Goal: Obtain resource: Obtain resource

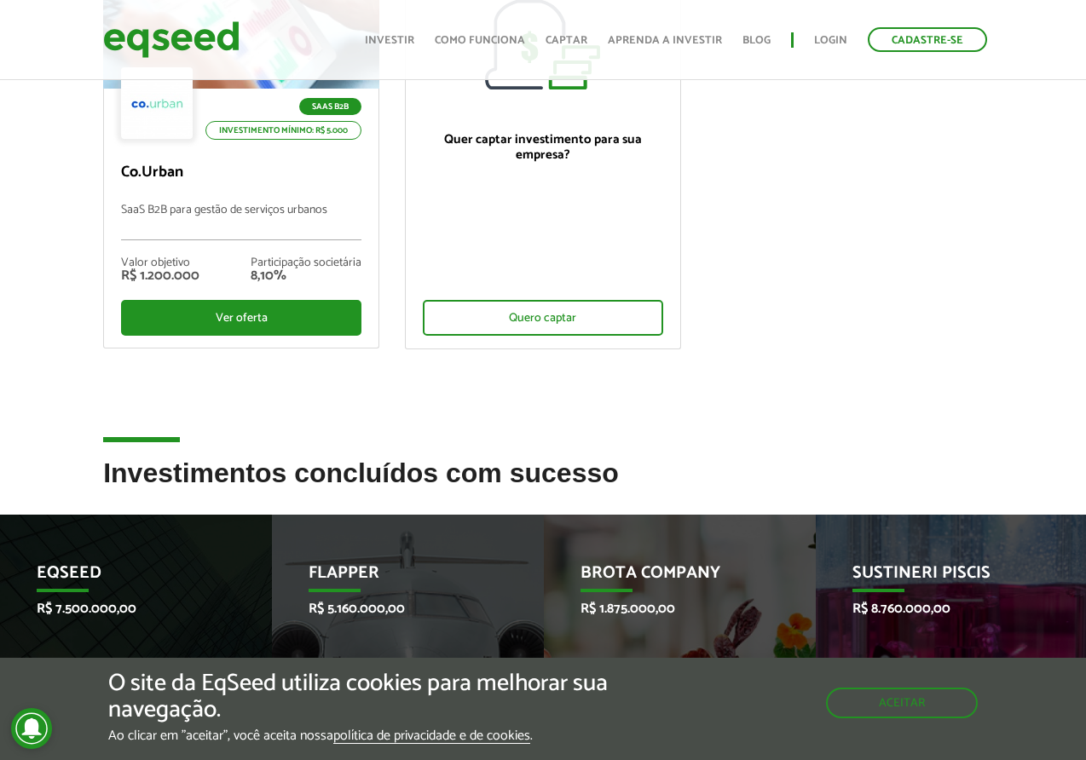
scroll to position [176, 0]
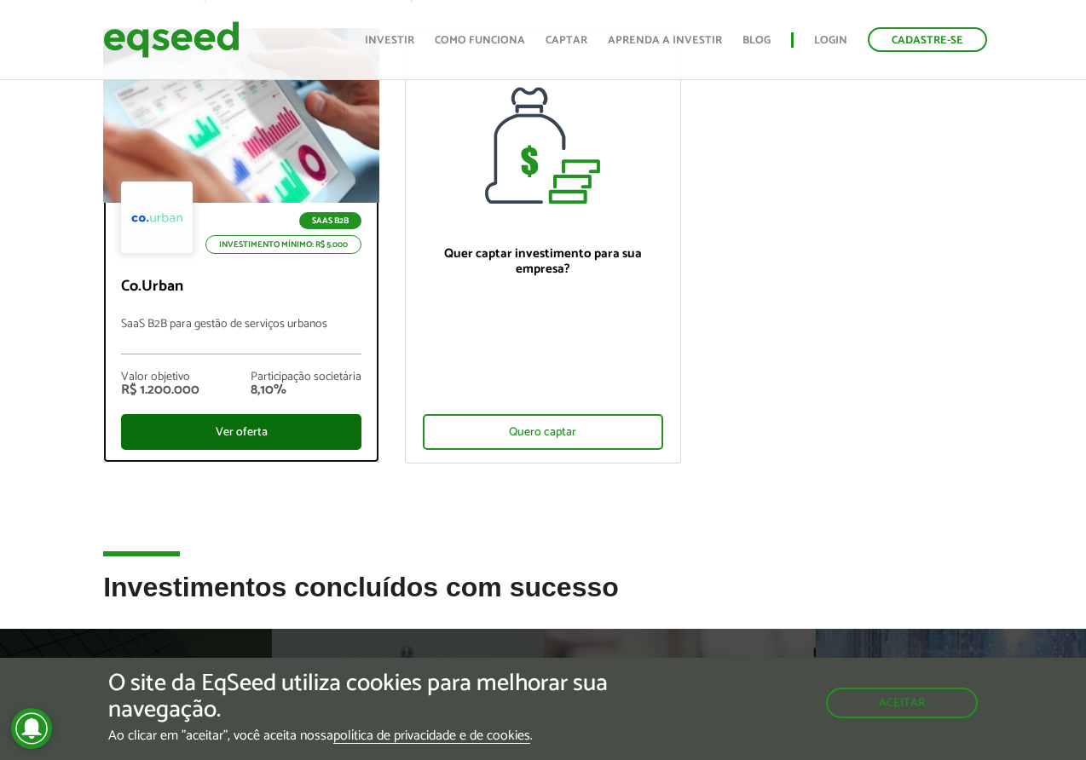
click at [273, 430] on div "Ver oferta" at bounding box center [241, 432] width 240 height 36
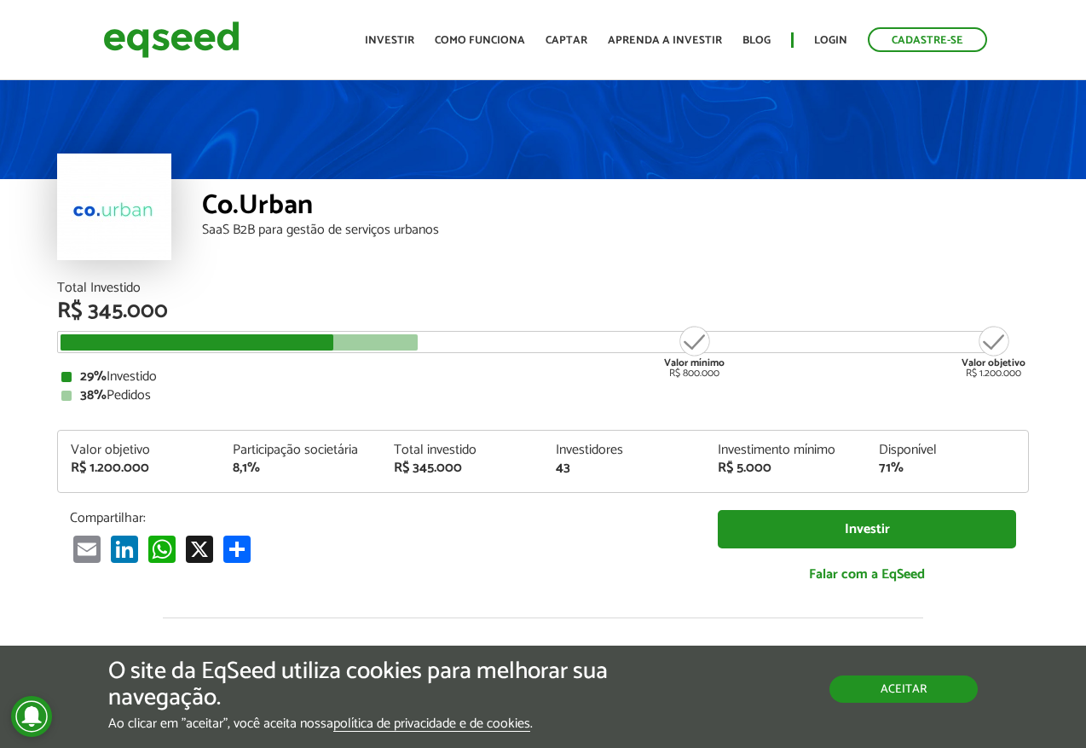
click at [917, 681] on button "Aceitar" at bounding box center [904, 688] width 148 height 27
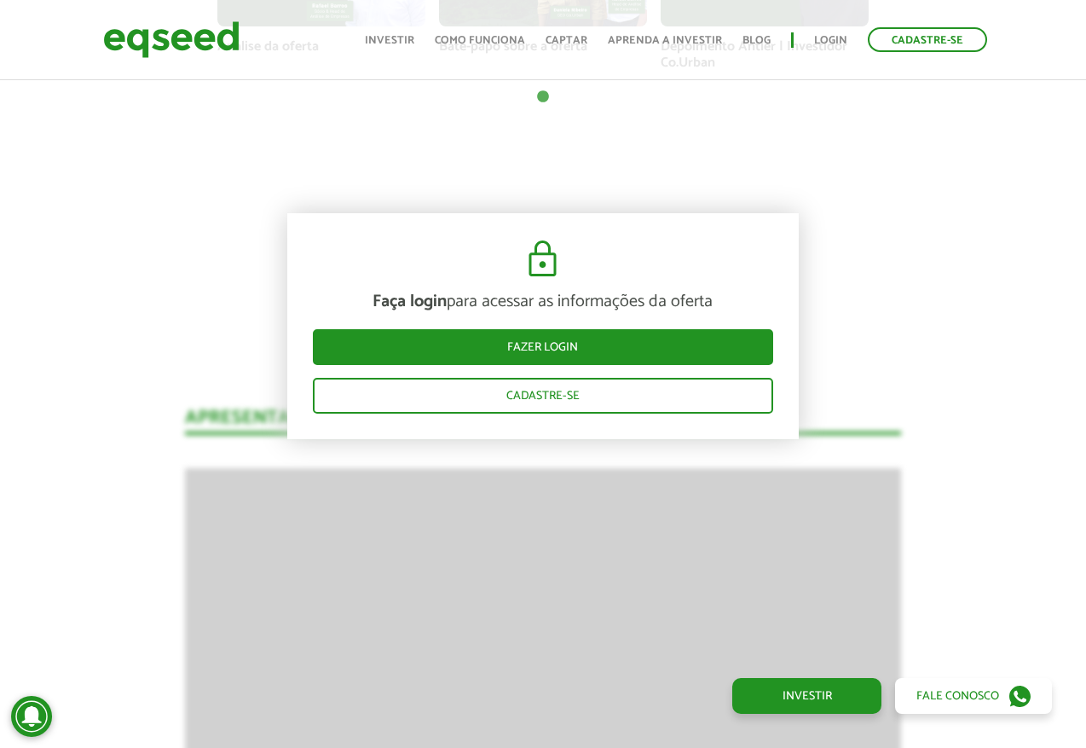
scroll to position [1708, 0]
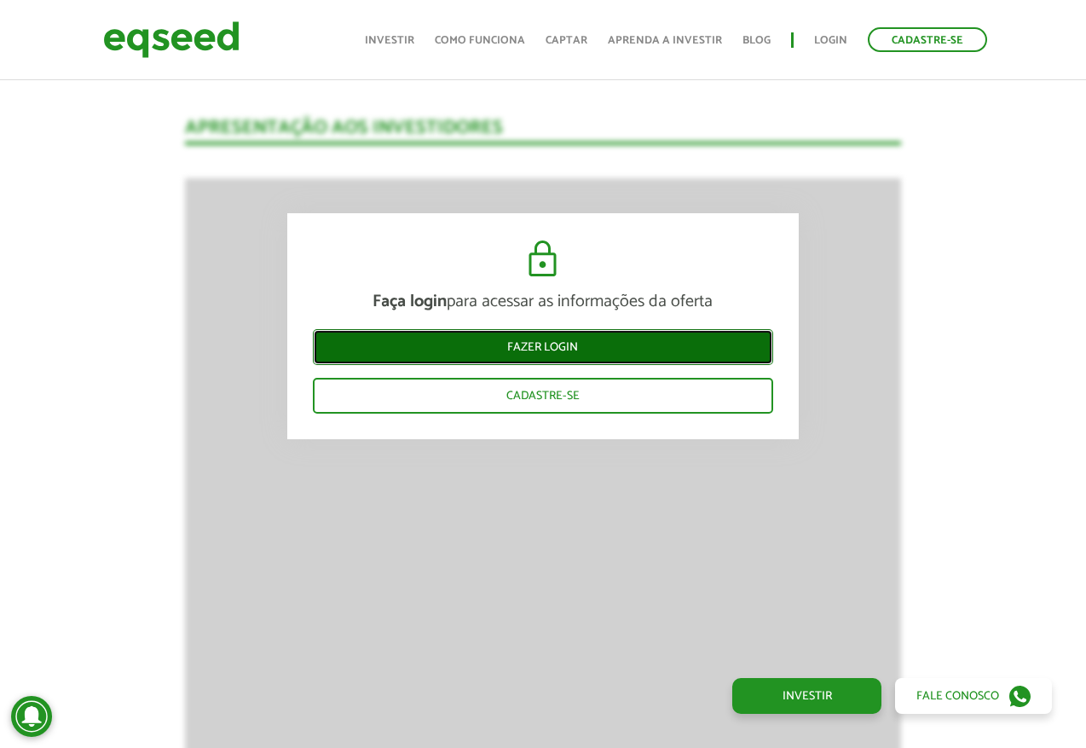
click at [561, 350] on link "Fazer login" at bounding box center [543, 347] width 460 height 36
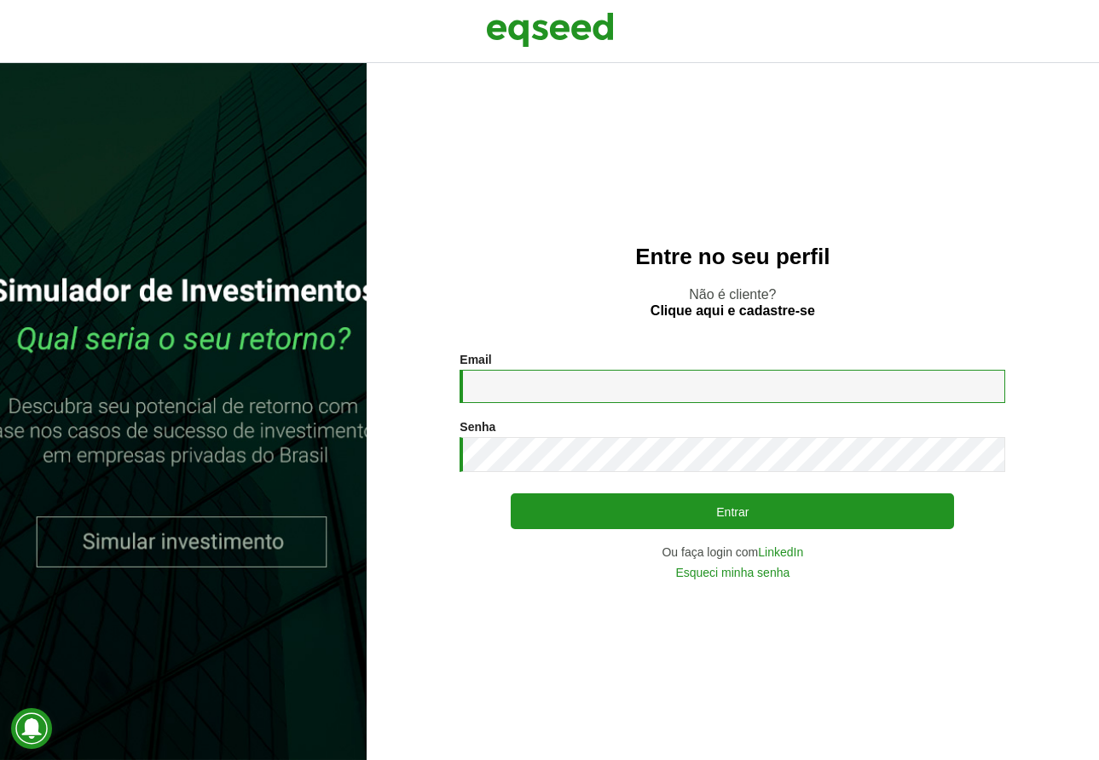
click at [593, 384] on input "Email *" at bounding box center [733, 386] width 546 height 33
type input "**********"
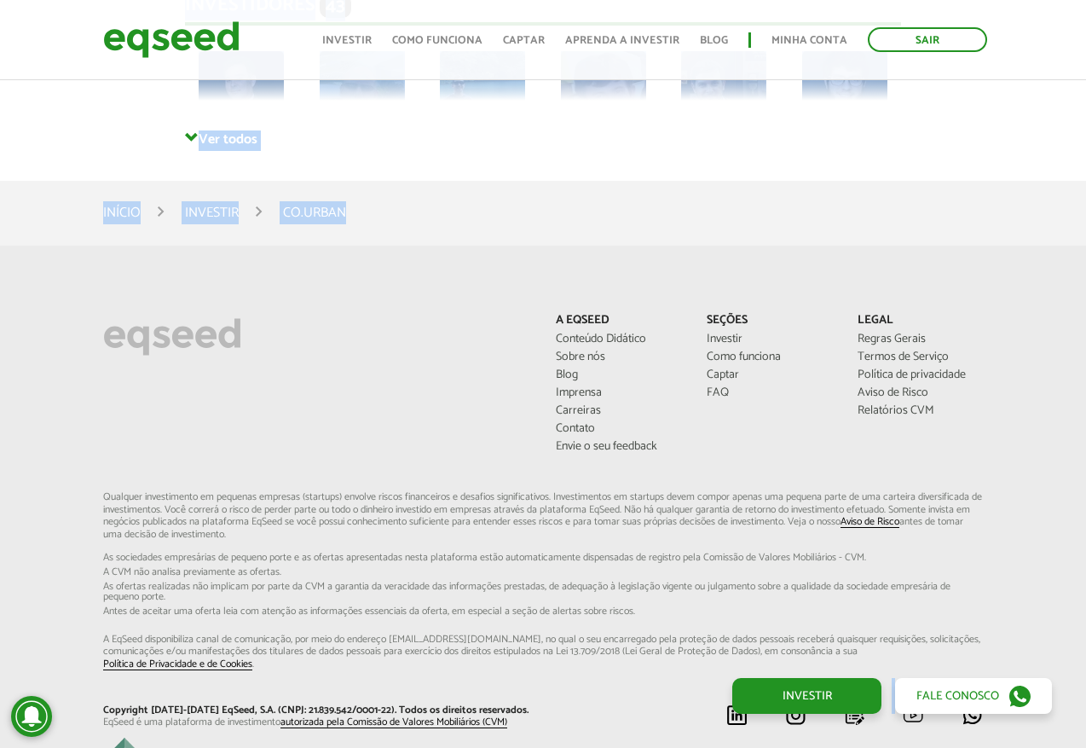
scroll to position [3661, 0]
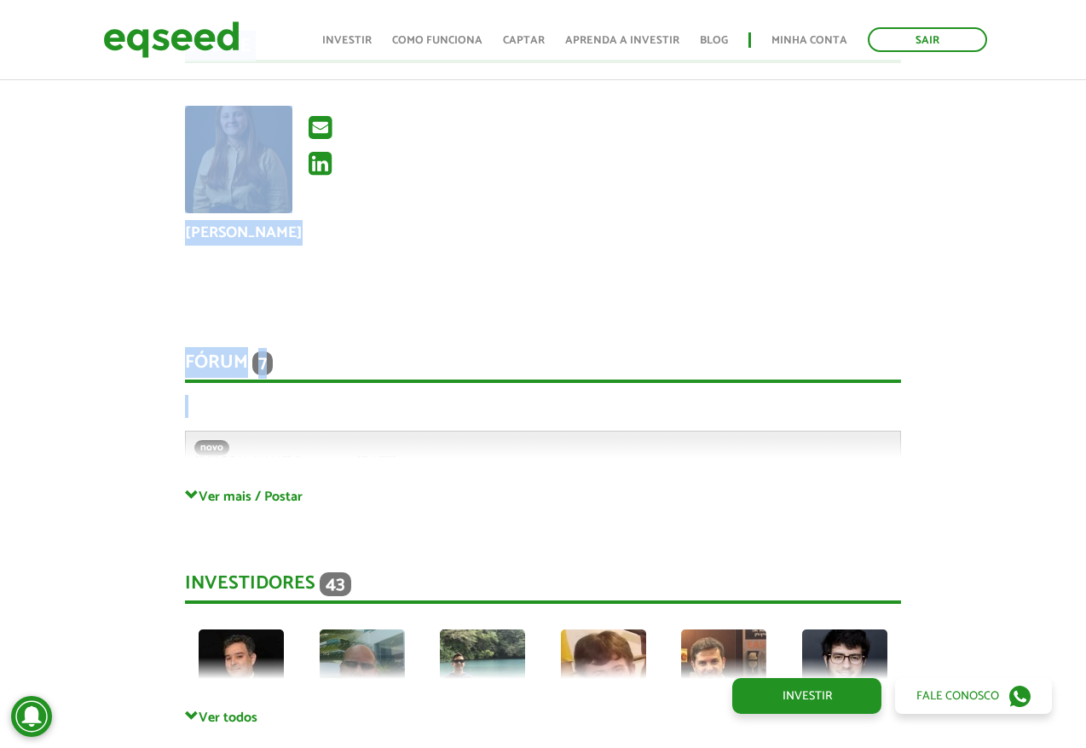
drag, startPoint x: 213, startPoint y: 191, endPoint x: 618, endPoint y: 462, distance: 487.3
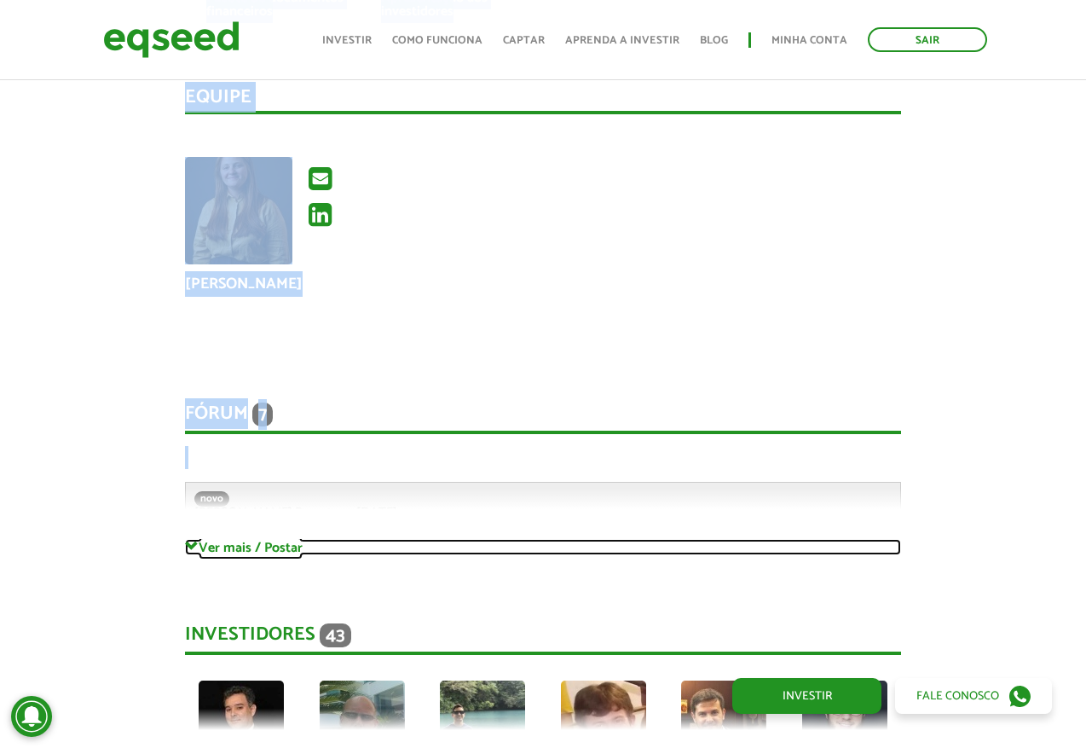
click at [207, 539] on link "Ver mais / Postar" at bounding box center [542, 547] width 715 height 16
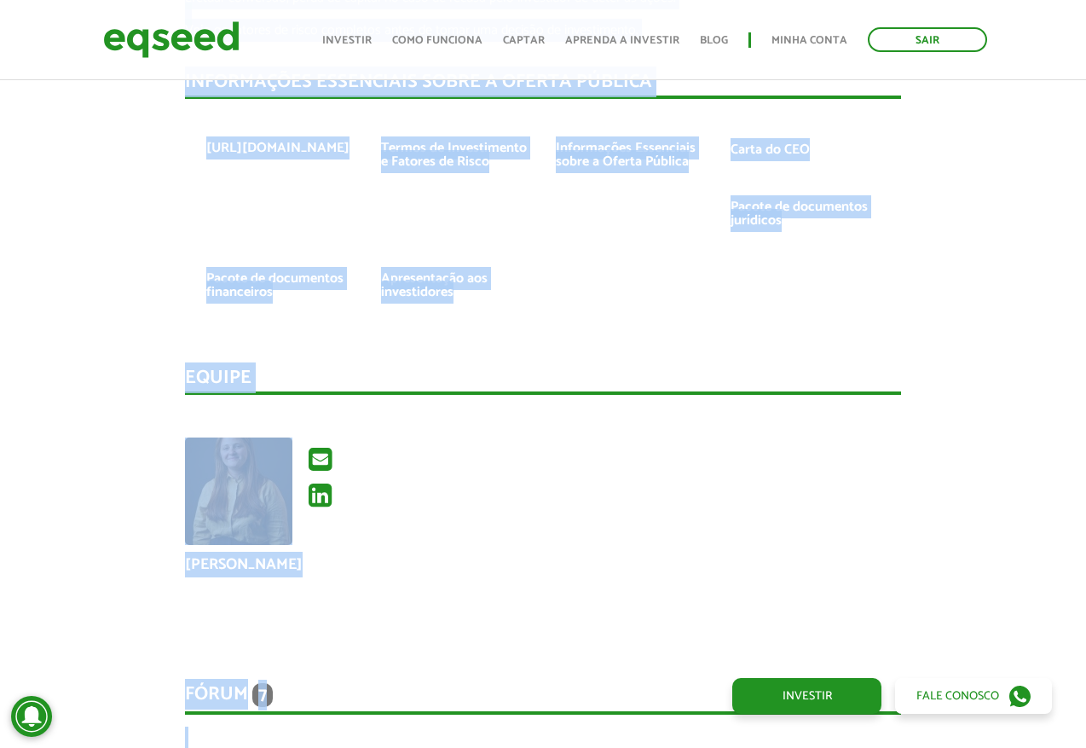
scroll to position [3404, 0]
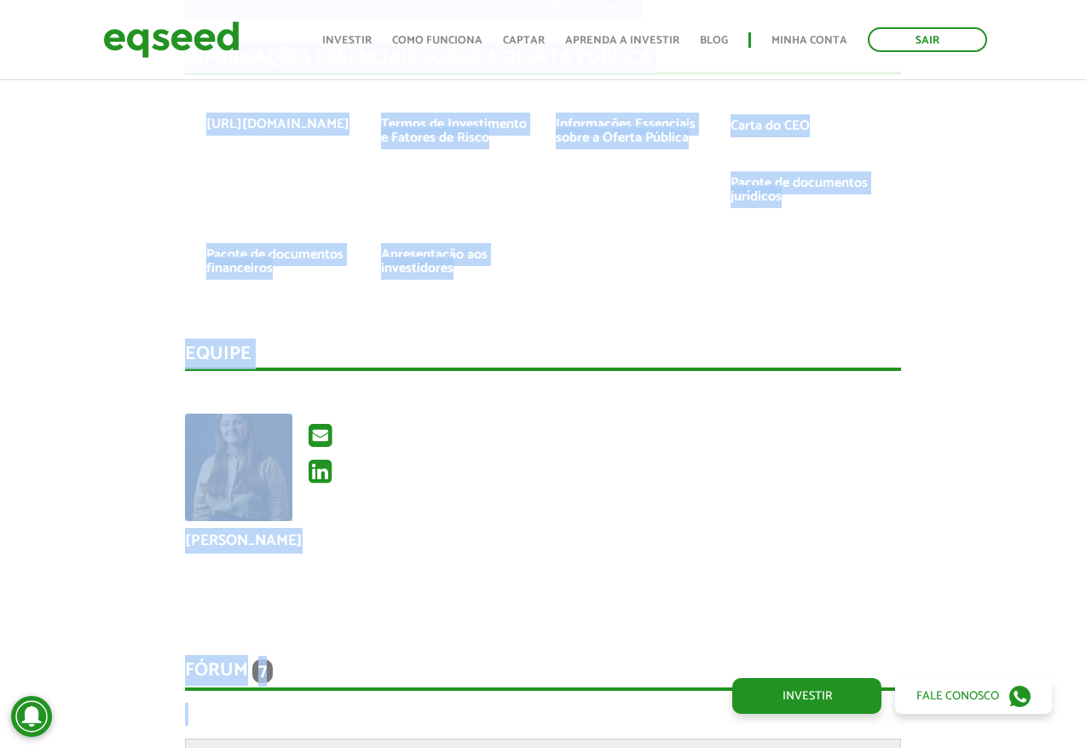
click at [491, 493] on div "Daniela Freitas Ribeiro" at bounding box center [542, 501] width 741 height 177
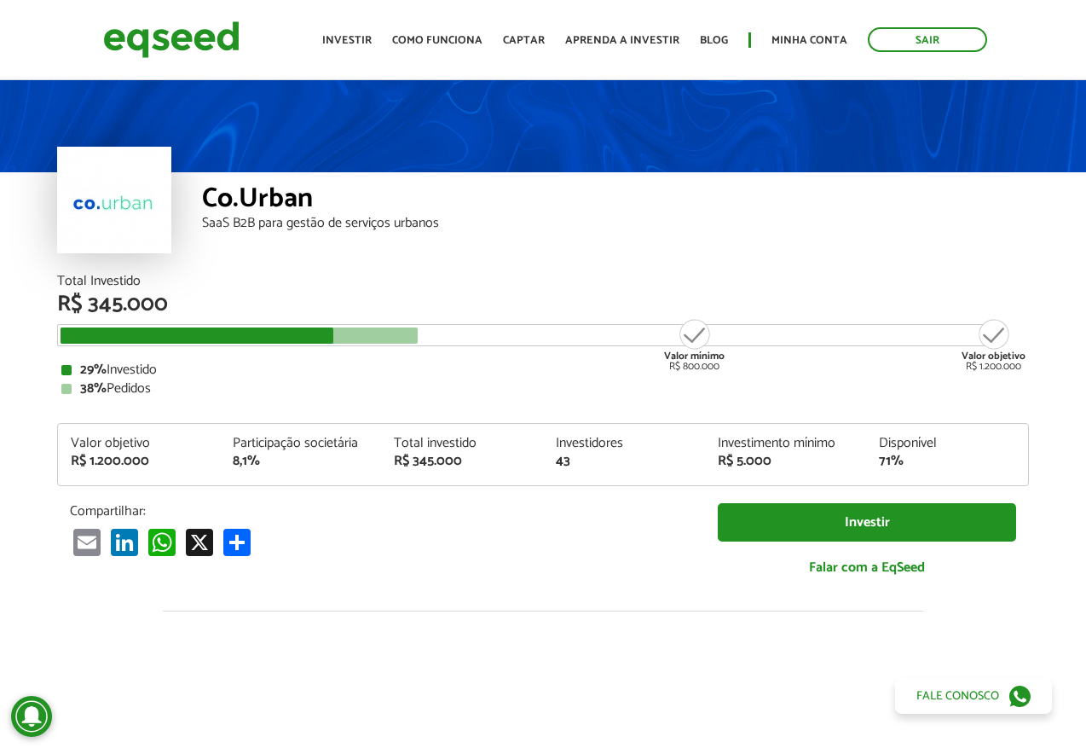
scroll to position [0, 0]
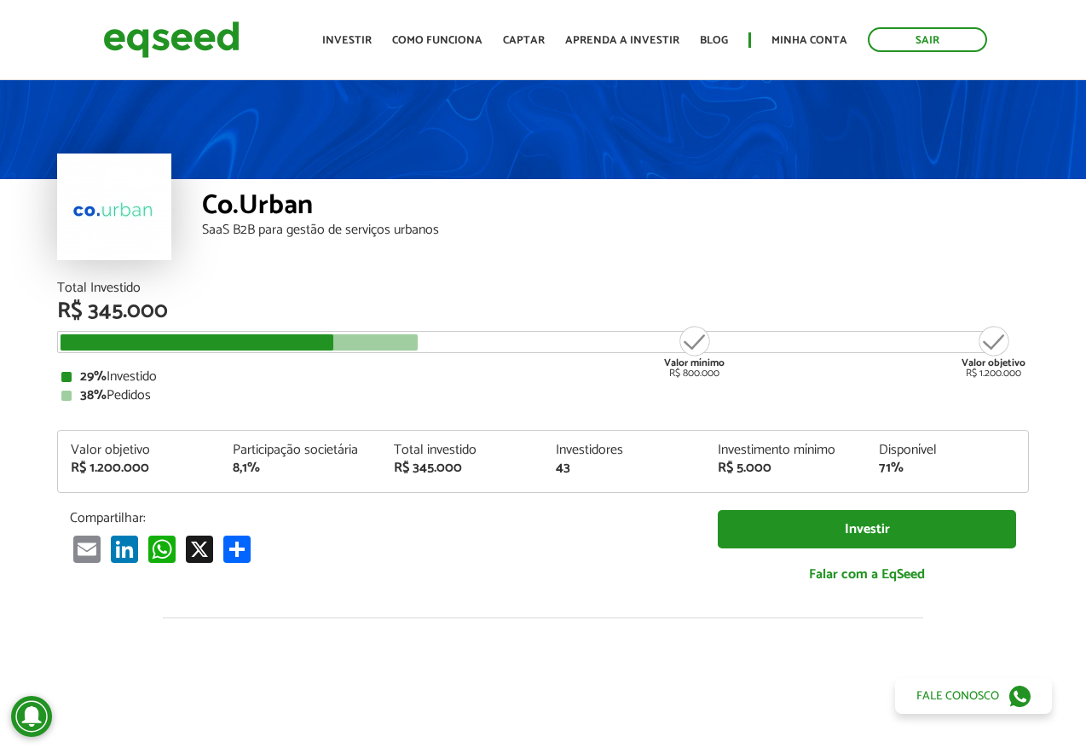
drag, startPoint x: 328, startPoint y: 527, endPoint x: 187, endPoint y: 198, distance: 358.2
copy div "Co.Urban SaaS B2B para gestão de serviços urbanos Total Investido R$ 345.000 Va…"
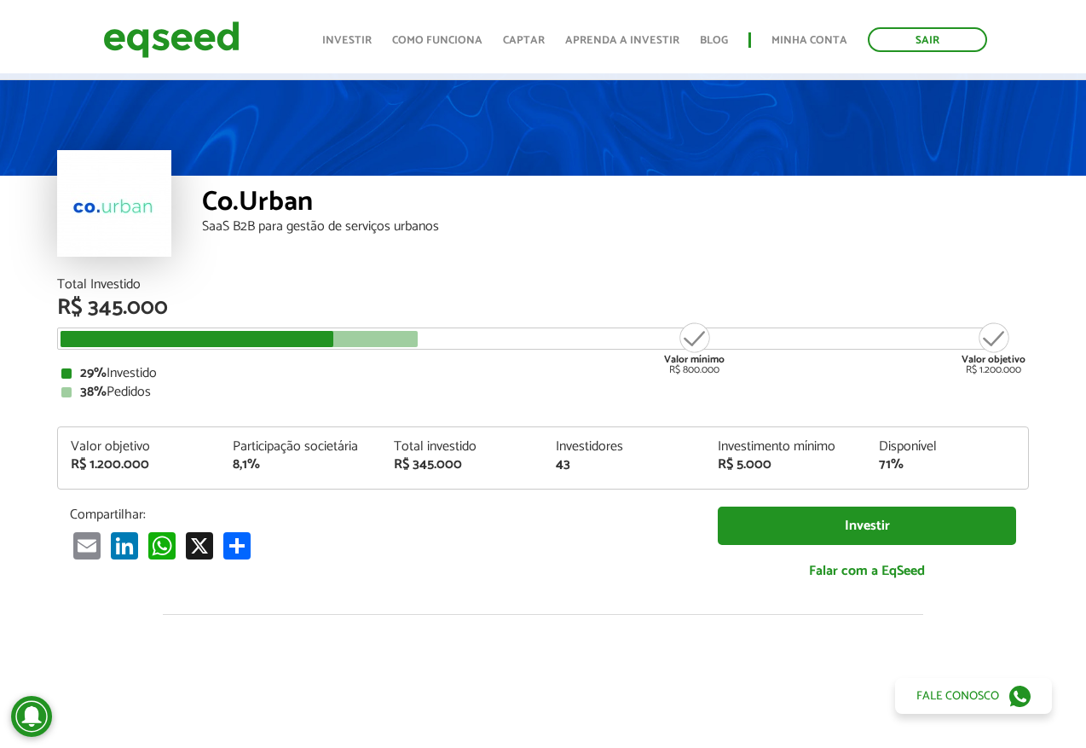
click at [629, 509] on p "Compartilhar:" at bounding box center [381, 514] width 622 height 16
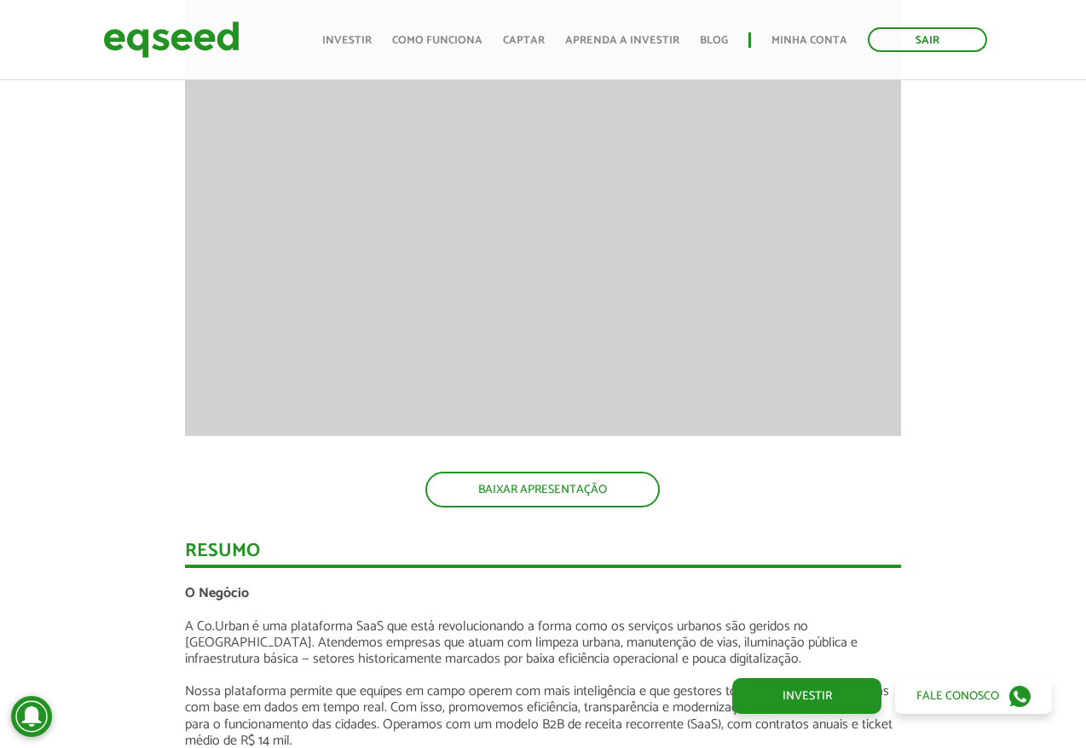
scroll to position [1788, 0]
click at [549, 501] on link "BAIXAR APRESENTAÇÃO" at bounding box center [542, 489] width 234 height 36
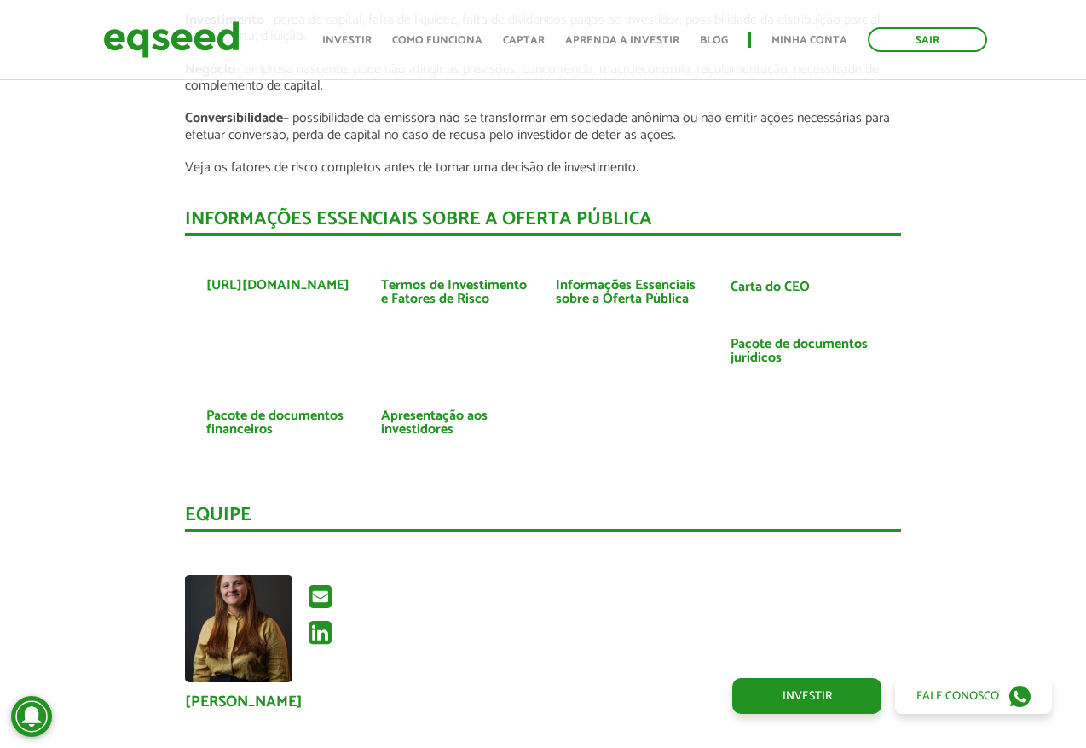
scroll to position [3248, 0]
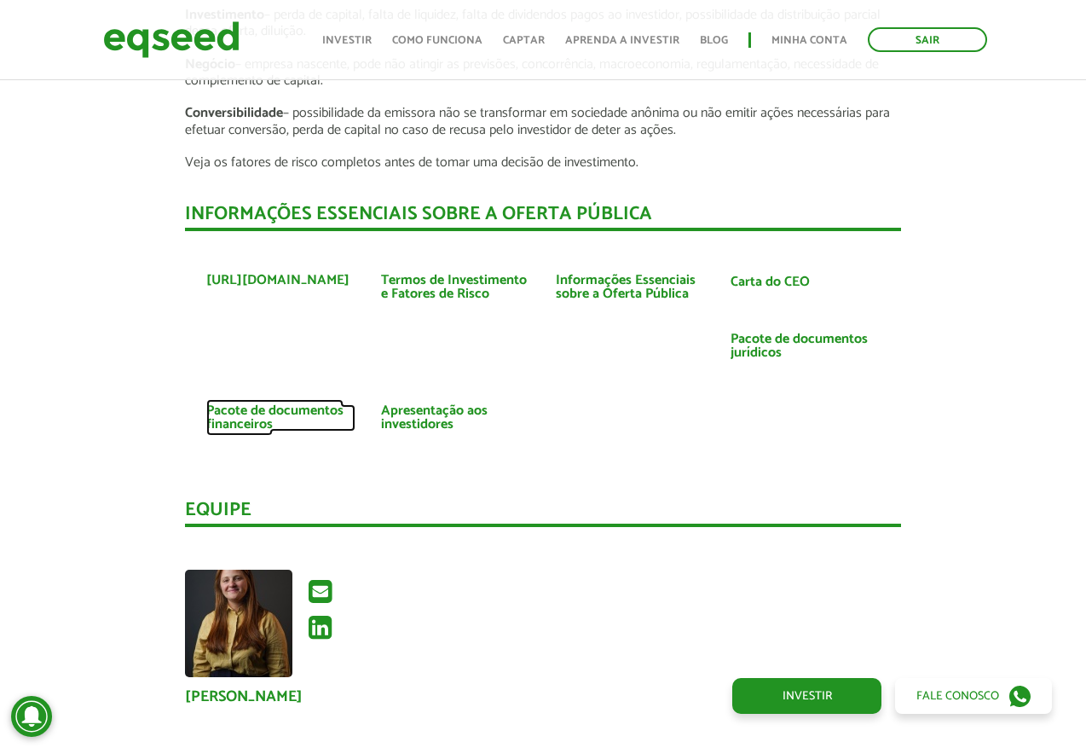
click at [280, 408] on link "Pacote de documentos financeiros" at bounding box center [280, 417] width 149 height 27
click at [424, 425] on link "Apresentação aos investidores" at bounding box center [455, 417] width 149 height 27
click at [471, 293] on link "Termos de Investimento e Fatores de Risco" at bounding box center [455, 287] width 149 height 27
click at [616, 287] on link "Informações Essenciais sobre a Oferta Pública" at bounding box center [630, 287] width 149 height 27
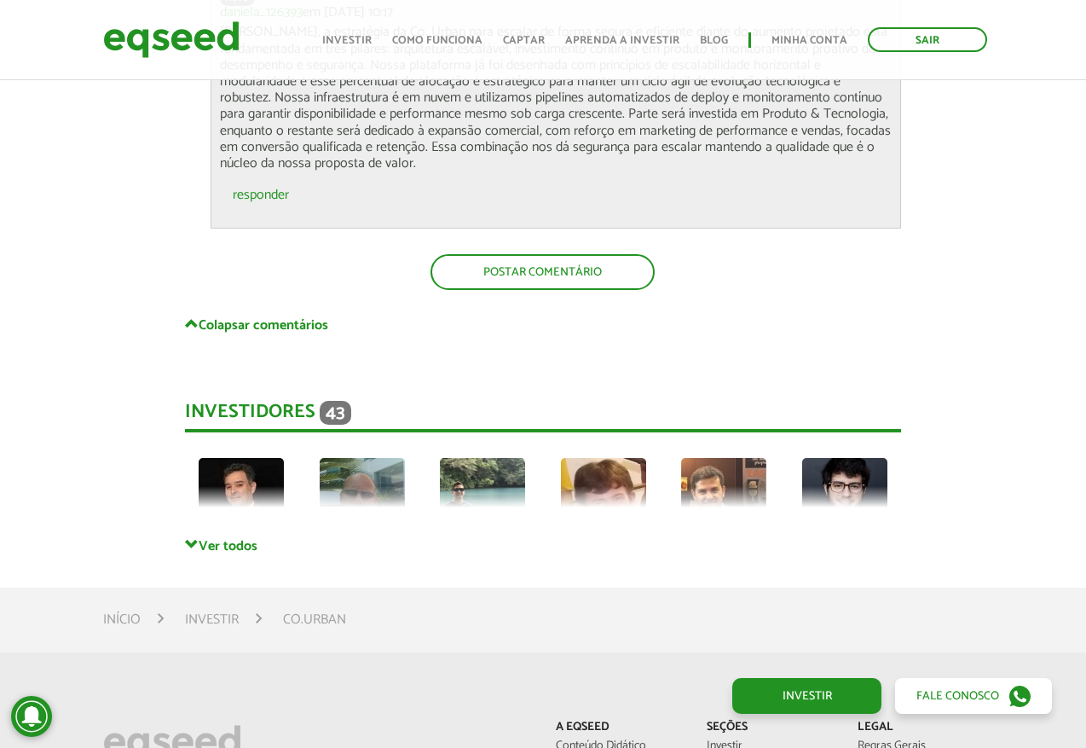
scroll to position [5726, 0]
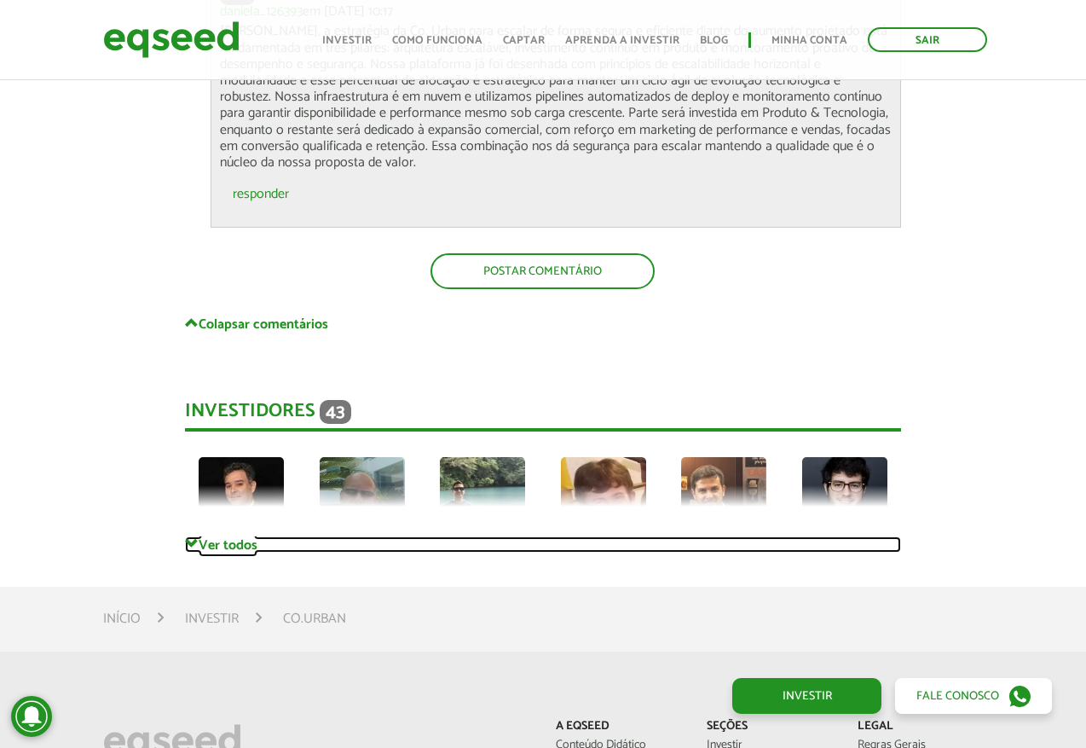
click at [235, 543] on link "Ver todos" at bounding box center [542, 544] width 715 height 16
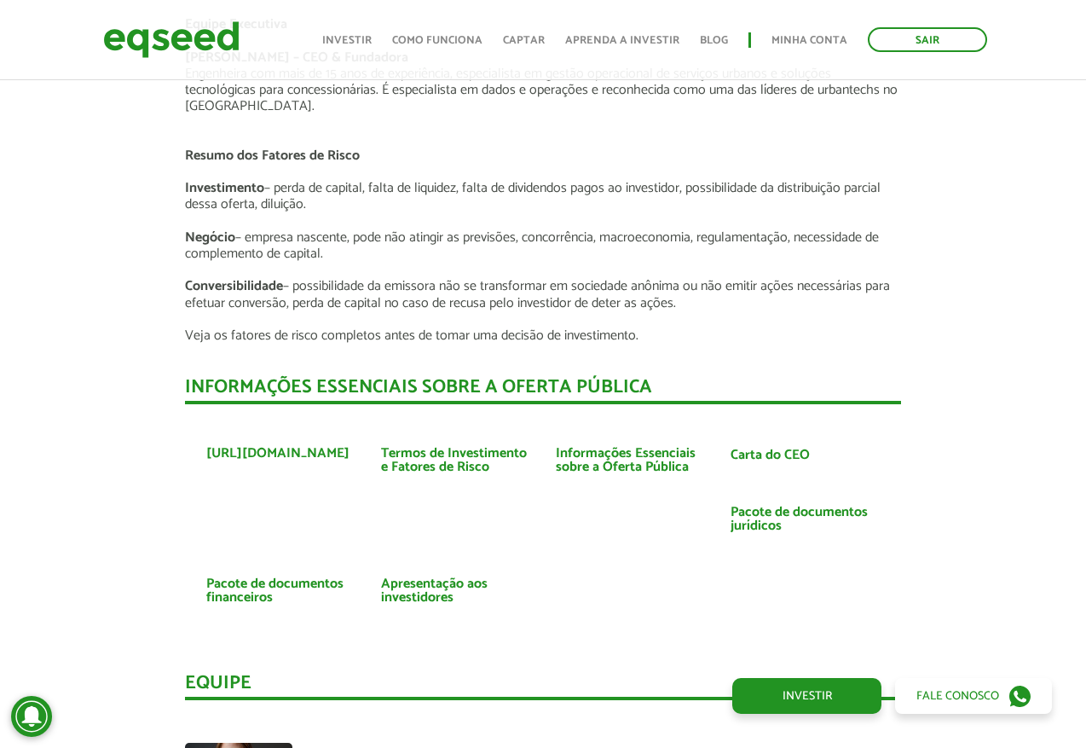
scroll to position [3038, 0]
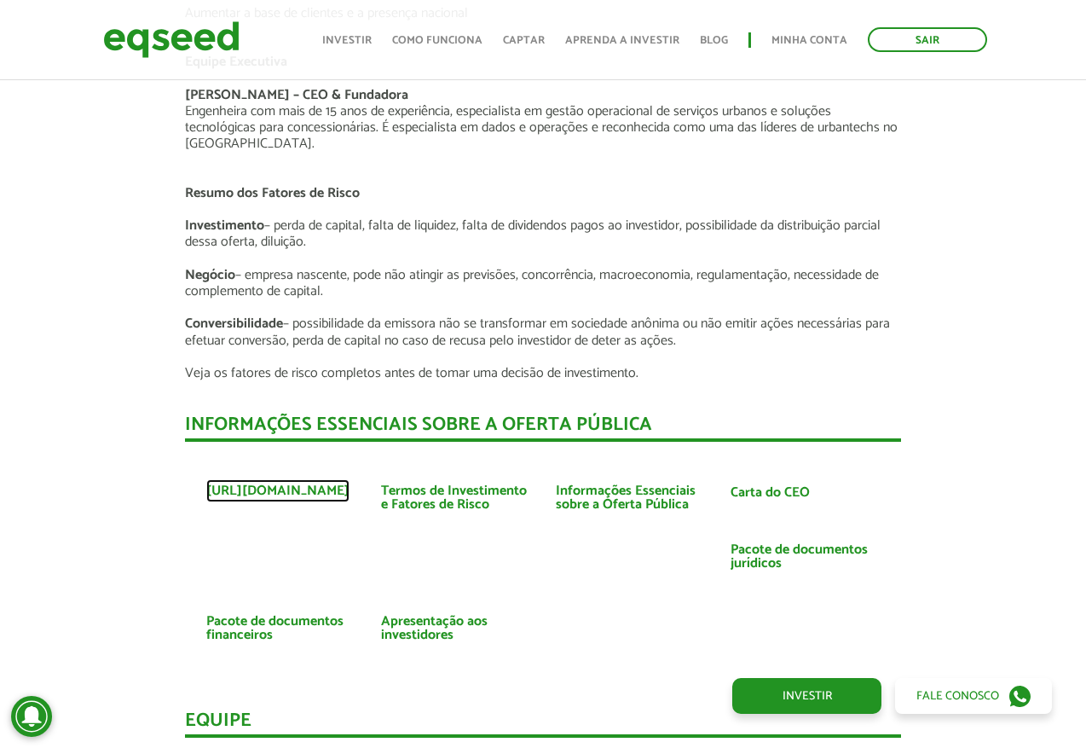
click at [333, 491] on link "[URL][DOMAIN_NAME]" at bounding box center [277, 491] width 143 height 14
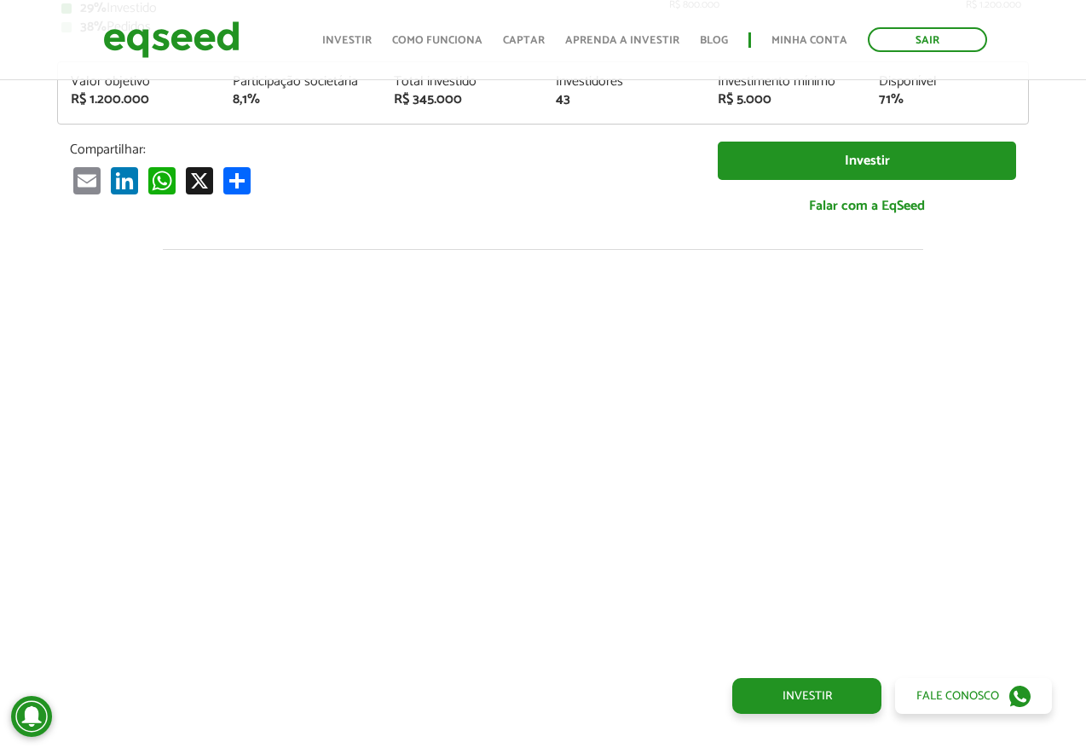
scroll to position [0, 0]
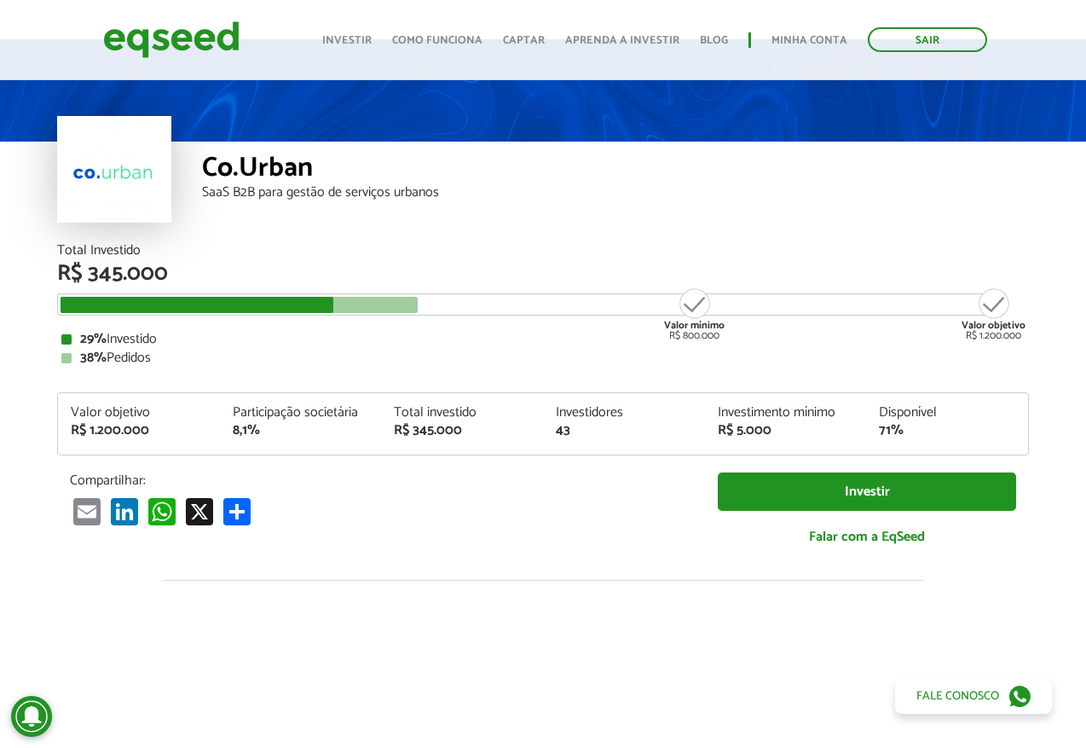
click at [102, 142] on div at bounding box center [114, 169] width 114 height 107
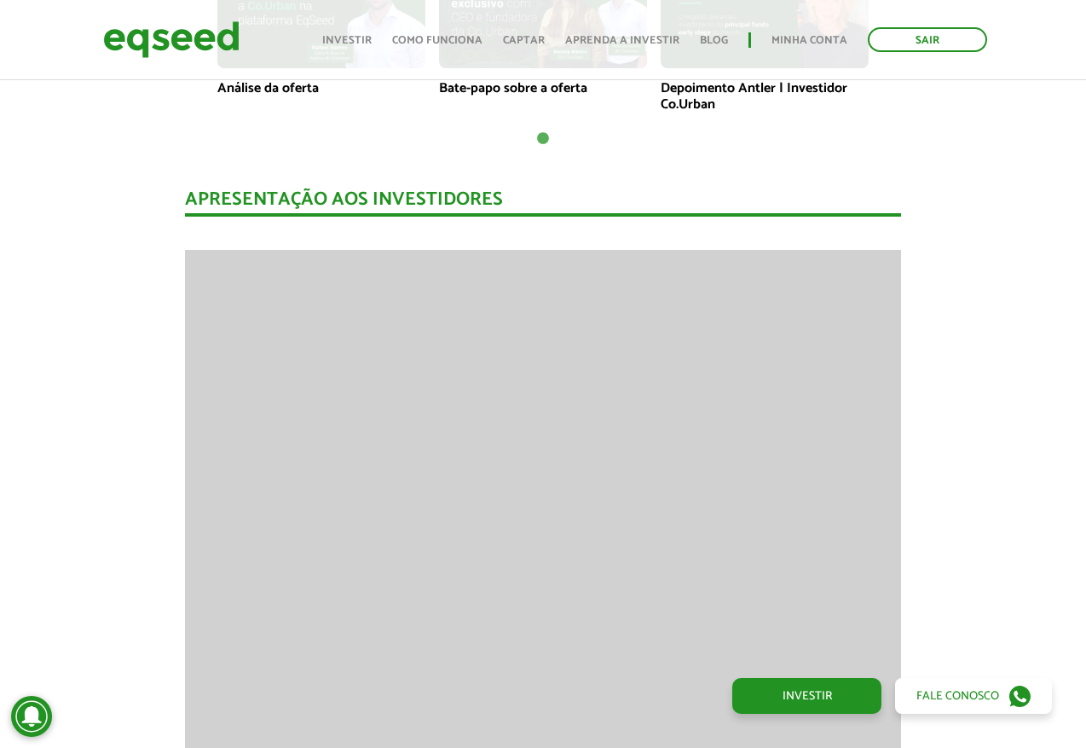
scroll to position [1385, 0]
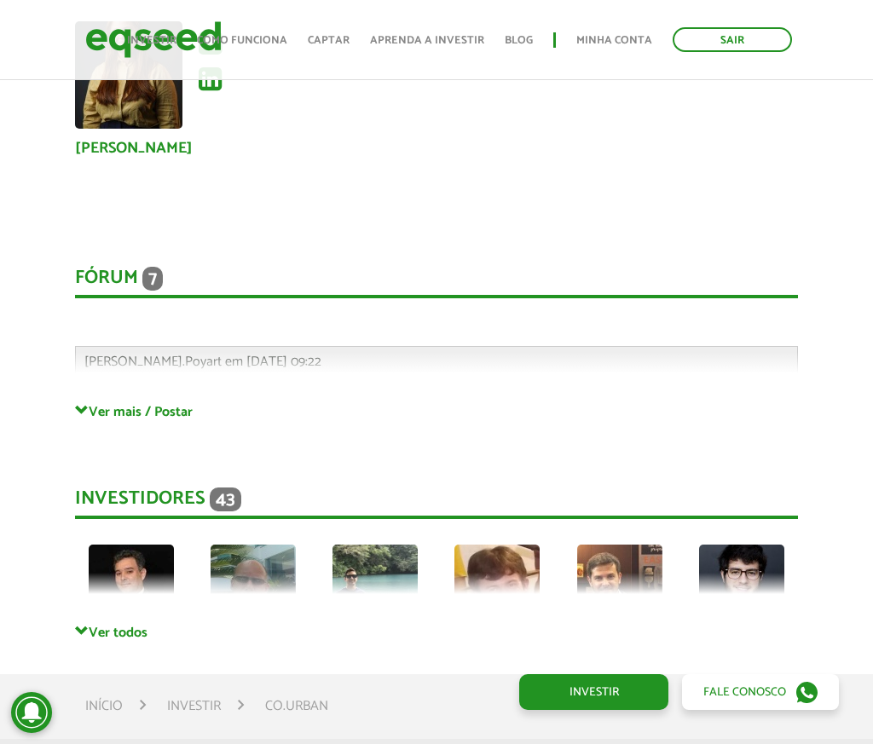
scroll to position [4360, 0]
